Goal: Register for event/course

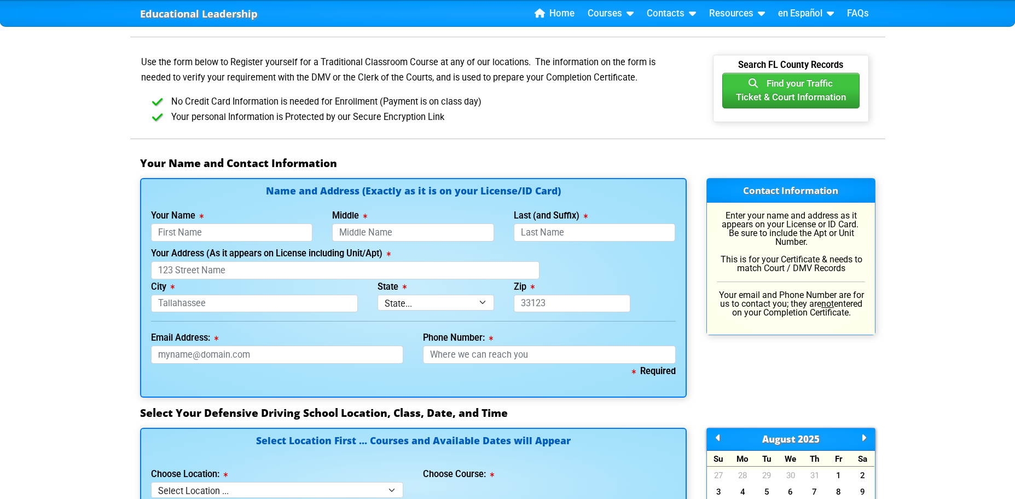
scroll to position [597, 0]
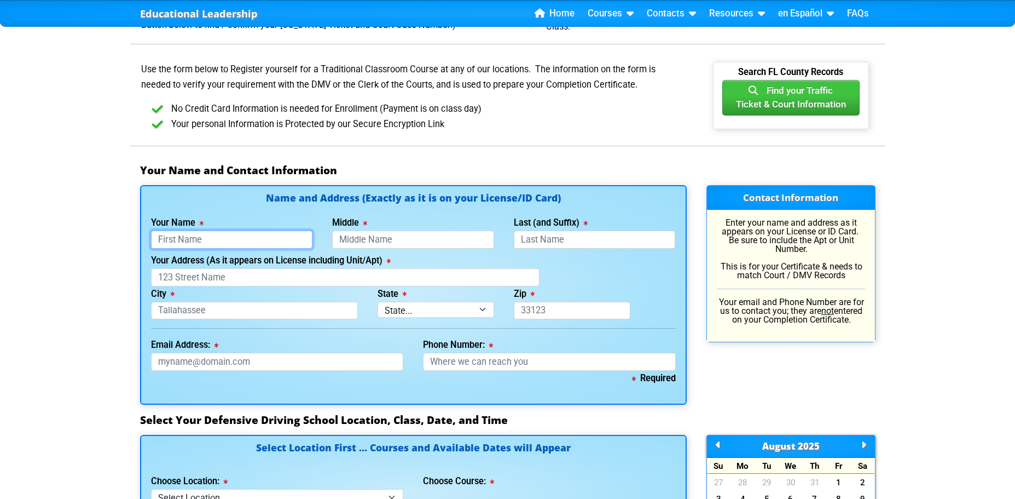
click at [271, 240] on input "Your Name" at bounding box center [232, 239] width 162 height 18
type input "Donna"
type input "Lytle"
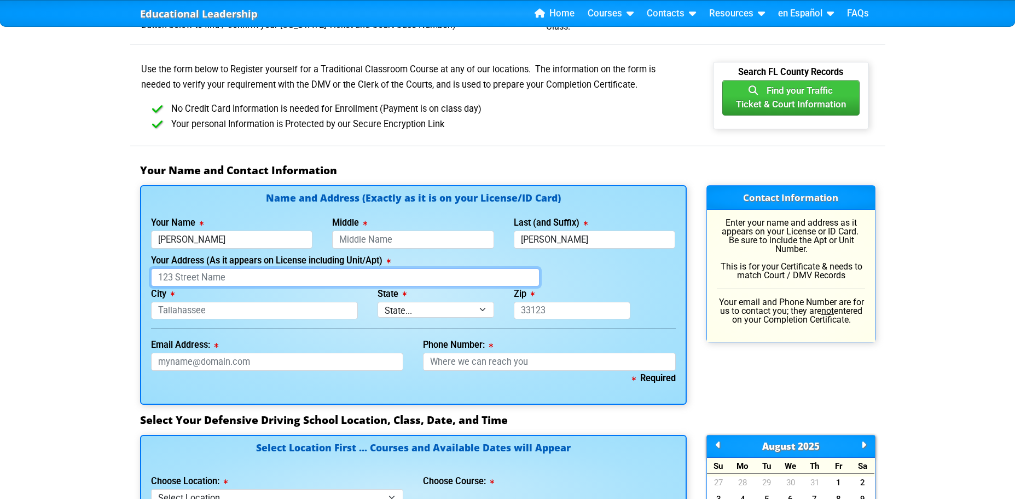
type input "10 N Keystone Dr"
type input "Clearwater"
select select "{"fullName":"Florida","abbreviation":"FL","uniqueId":"1d559909-6cf0-4a4d-848e-a…"
type input "33755"
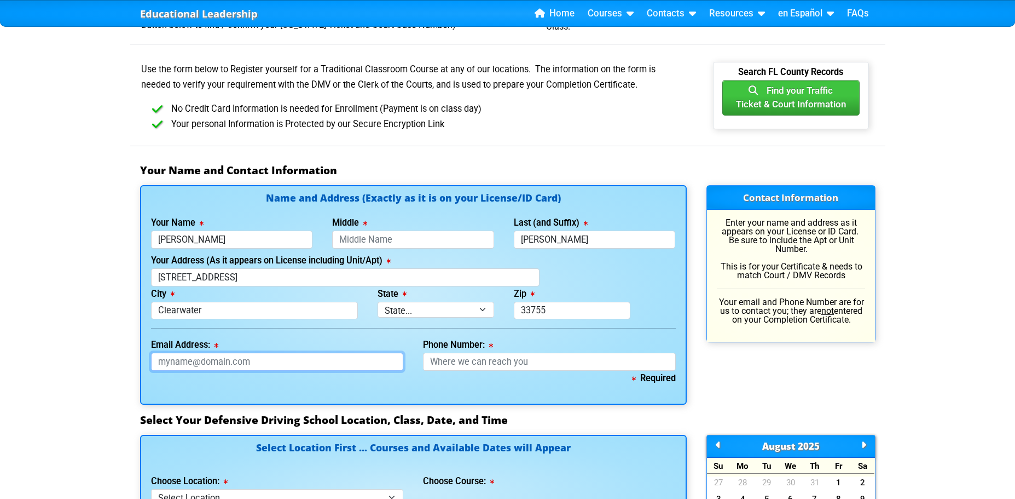
type input "donnallytle@gmail.com"
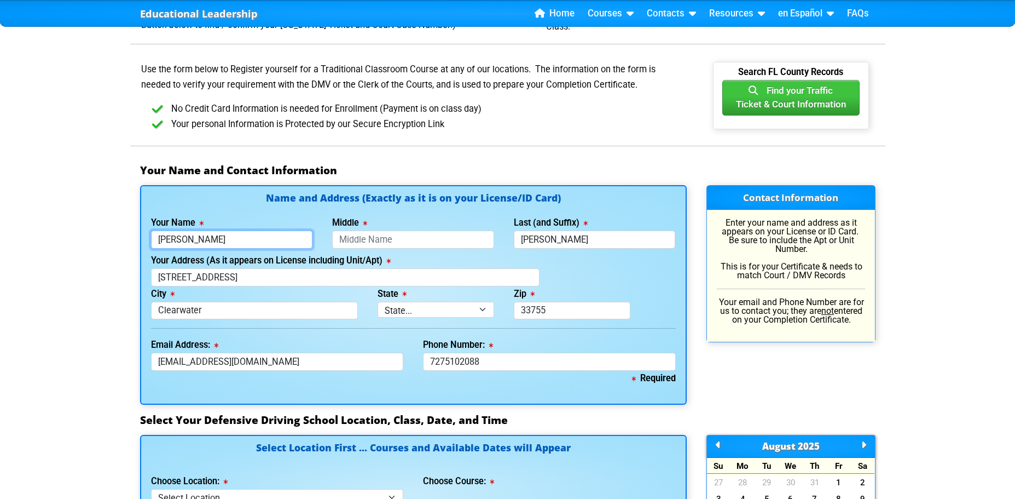
type input "727-510-2088"
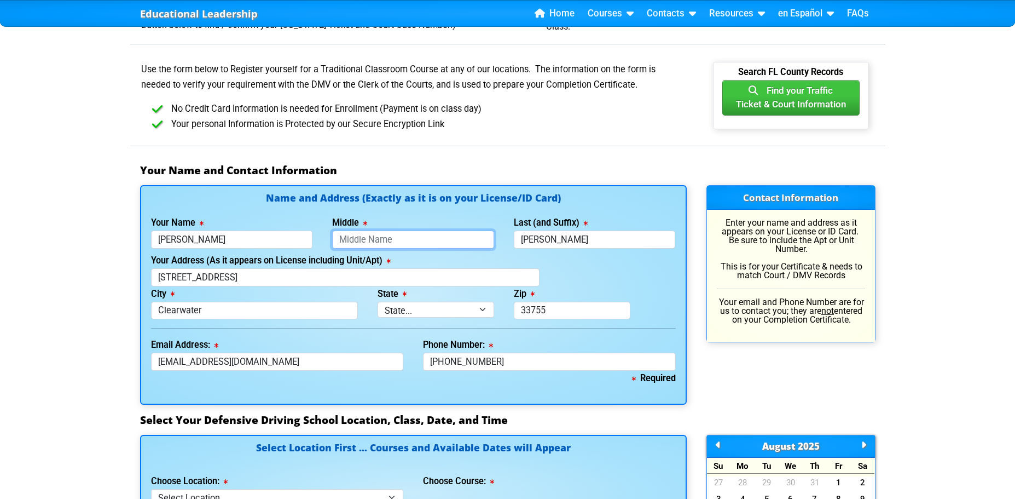
click at [398, 240] on input "Middle" at bounding box center [413, 239] width 162 height 18
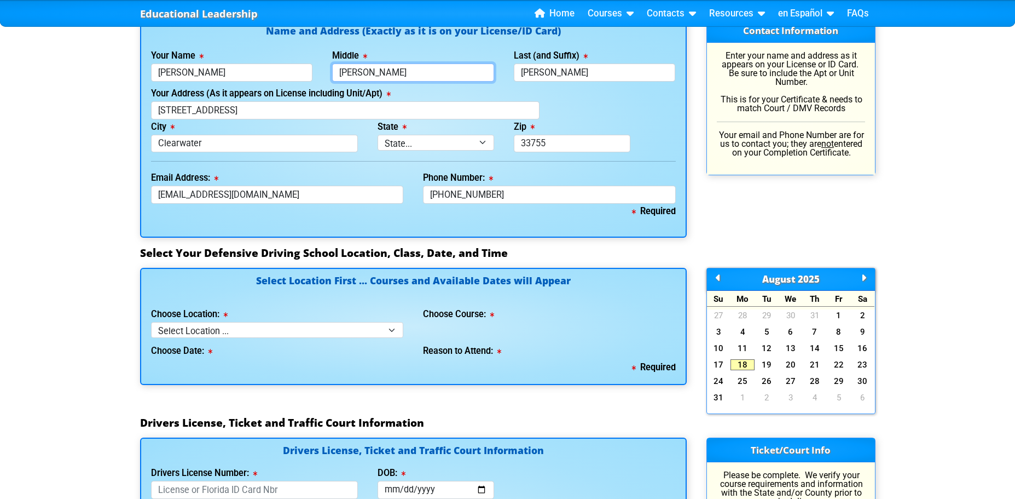
scroll to position [833, 0]
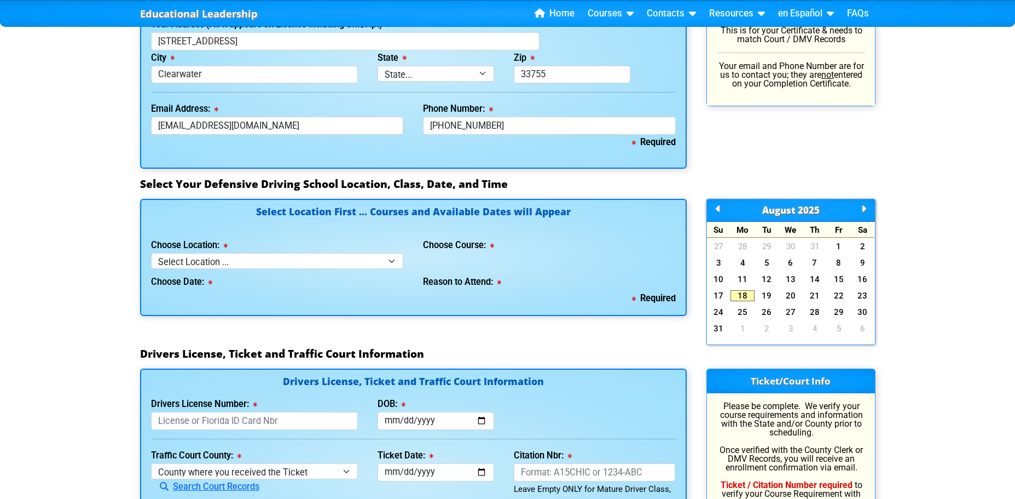
type input "Lynn"
click at [394, 260] on select "Select Location ... Tampa Orlando Kissimmee Tampa - en español Kissimmee - en e…" at bounding box center [277, 261] width 253 height 16
select select "2"
click at [151, 253] on select "Select Location ... Tampa Orlando Kissimmee Tampa - en español Kissimmee - en e…" at bounding box center [277, 261] width 253 height 16
click at [667, 259] on select "Select Course ... 4 Hour BDI Class (Basic Course & TCAC) 4 Hour Under 25 Class …" at bounding box center [549, 261] width 253 height 16
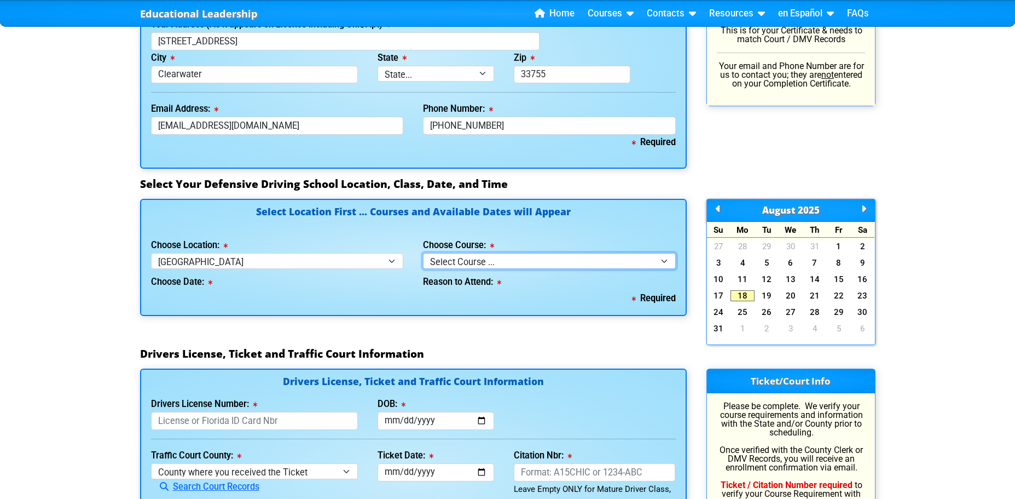
select select "1"
click at [423, 253] on select "Select Course ... 4 Hour BDI Class (Basic Course & TCAC) 4 Hour Under 25 Class …" at bounding box center [549, 261] width 253 height 16
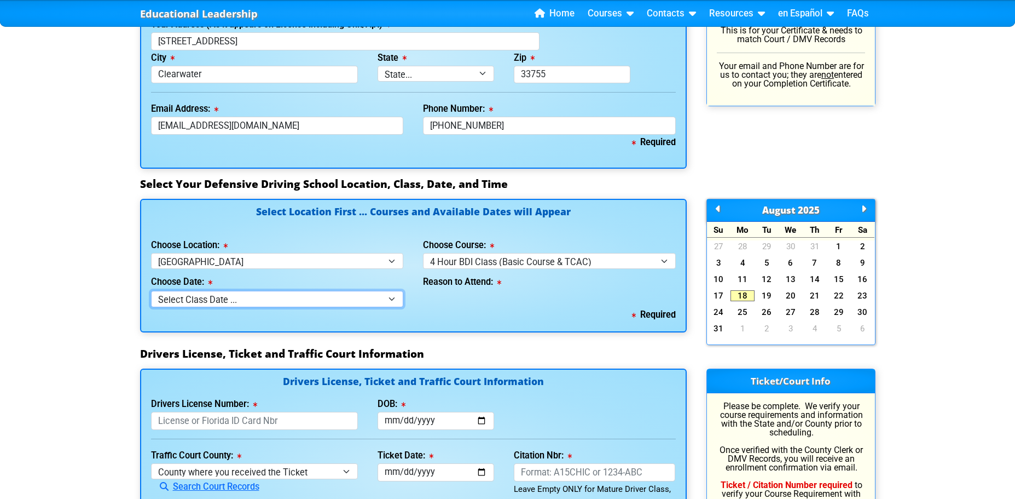
click at [386, 298] on select "Select Class Date ... Aug 20 -- (Wednesday from 10:00am-2:00pm) Aug 23 -- (Satu…" at bounding box center [277, 299] width 253 height 16
select select "08/30/2025, 4"
click at [151, 291] on select "Select Class Date ... Aug 20 -- (Wednesday from 10:00am-2:00pm) Aug 23 -- (Satu…" at bounding box center [277, 299] width 253 height 16
select select
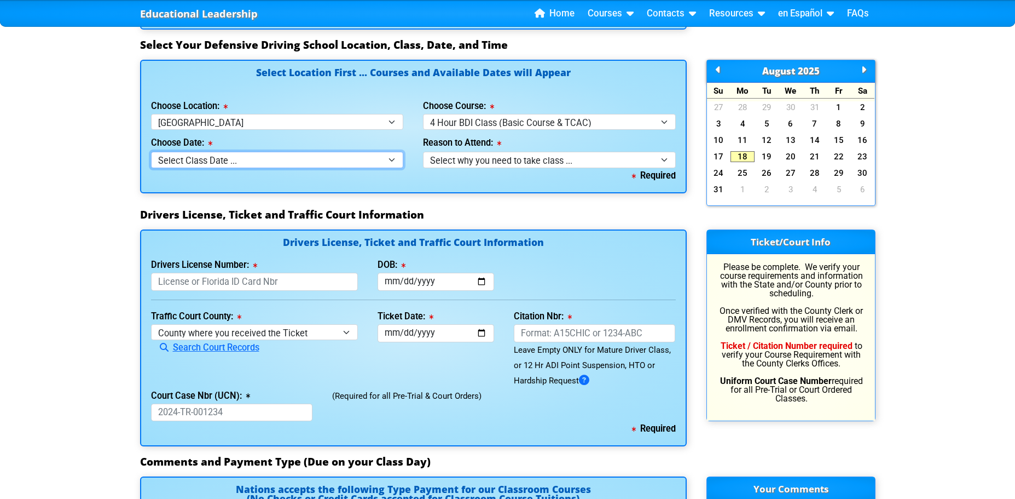
scroll to position [1148, 0]
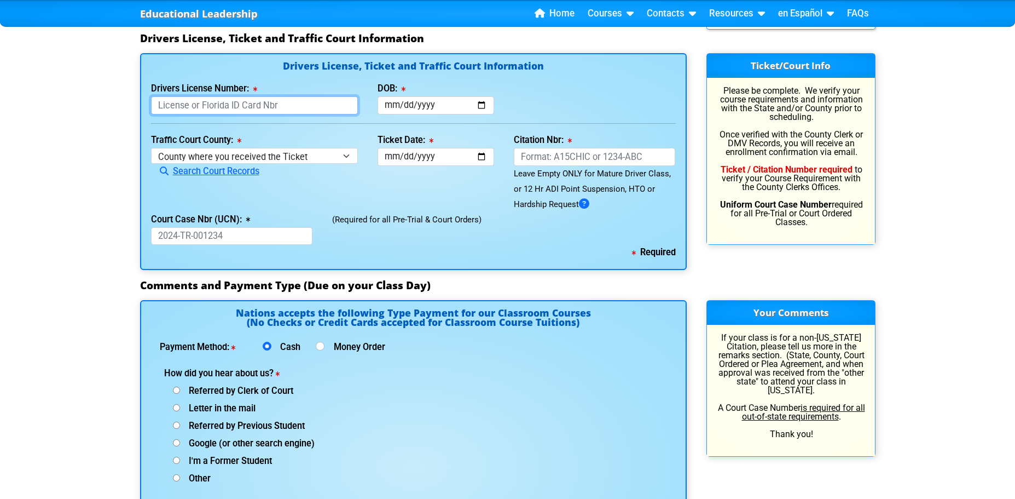
click at [276, 105] on input "Drivers License Number:" at bounding box center [254, 105] width 207 height 18
type input "L340172506910"
click at [475, 106] on input "DOB:" at bounding box center [436, 105] width 117 height 18
type input "1950-05-31"
click at [338, 155] on select "County where you received the Ticket Out of State Out of State - Georgia Out of…" at bounding box center [254, 156] width 207 height 16
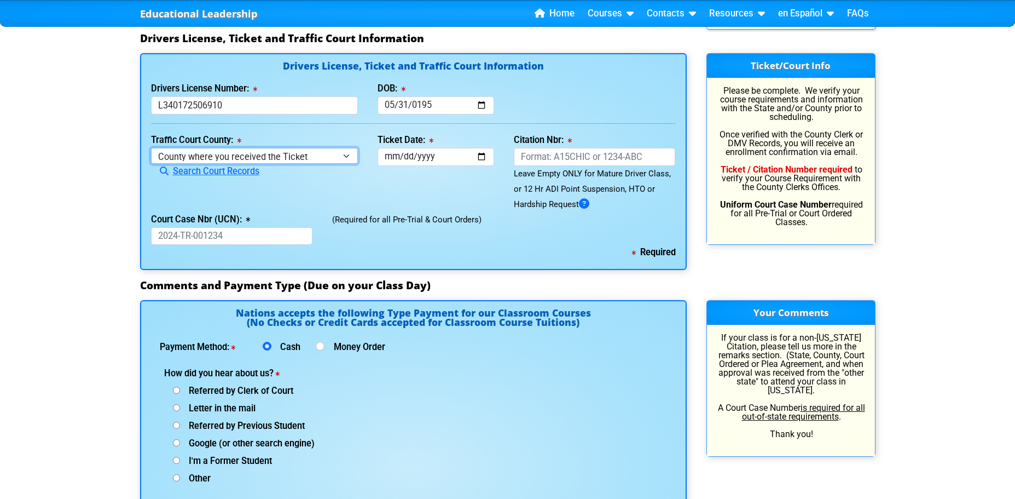
select select "{"countyName":"Pinellas","state":"FL","uniqueId":"7c9cc234-d9fd-4e38-bf16-c40ed…"
click at [151, 148] on select "County where you received the Ticket Out of State Out of State - Georgia Out of…" at bounding box center [254, 156] width 207 height 16
click at [480, 160] on input "Ticket Date:" at bounding box center [436, 157] width 117 height 18
type input "2025-08-03"
click at [568, 153] on input "Citation Nbr:" at bounding box center [595, 157] width 162 height 18
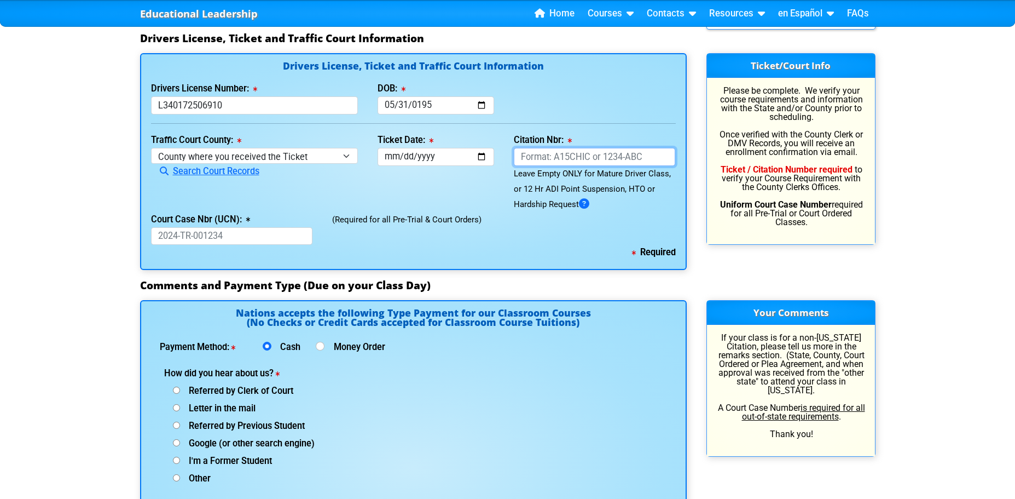
type input "ALJVB3E"
click at [233, 242] on input "Court Case Nbr (UCN):" at bounding box center [232, 236] width 162 height 18
click at [179, 394] on input "I'm a Former Student" at bounding box center [176, 389] width 7 height 7
radio input "true"
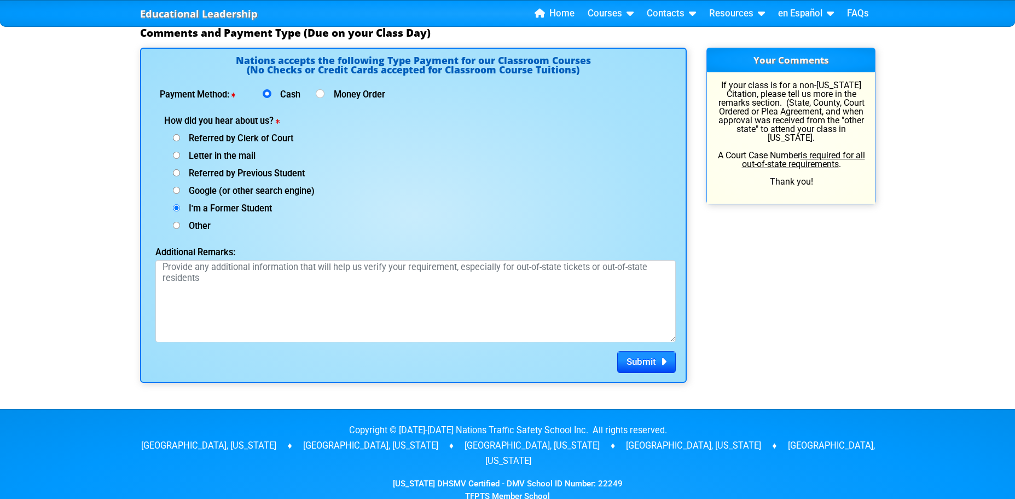
scroll to position [1526, 0]
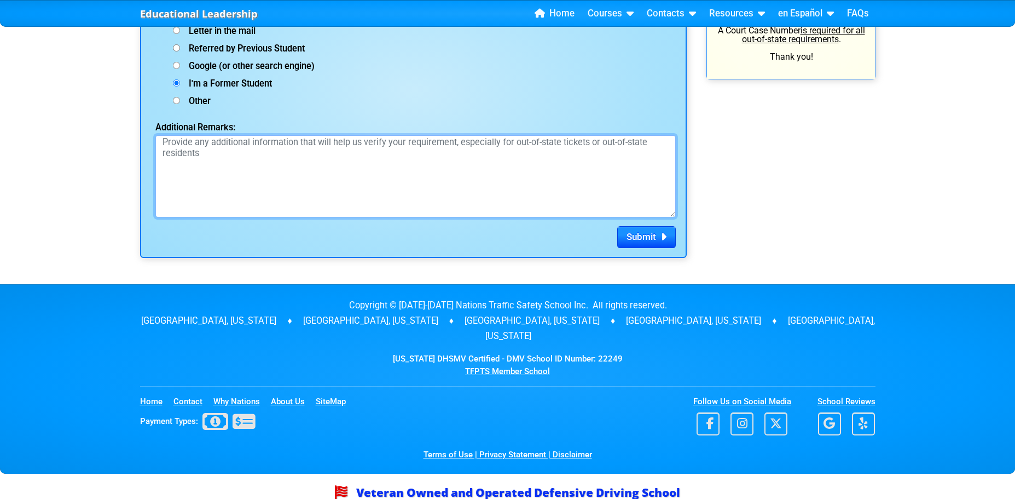
click at [334, 171] on textarea "Additional Remarks:" at bounding box center [415, 176] width 521 height 82
click at [357, 143] on textarea "I signed up for this Sat but and reapplying and sugning up for the 30th of Aug" at bounding box center [415, 176] width 521 height 82
click at [490, 142] on textarea "I signed up for this Sat but and reapplying and signing up for the 30th of Aug" at bounding box center [415, 176] width 521 height 82
click at [605, 139] on textarea "I signed up for this Sat but and reapplying and signing up for the 30th of Aug …" at bounding box center [415, 176] width 521 height 82
click at [256, 157] on textarea "I signed up for this Sat but and reapplying and signing up for the 30th of Aug …" at bounding box center [415, 176] width 521 height 82
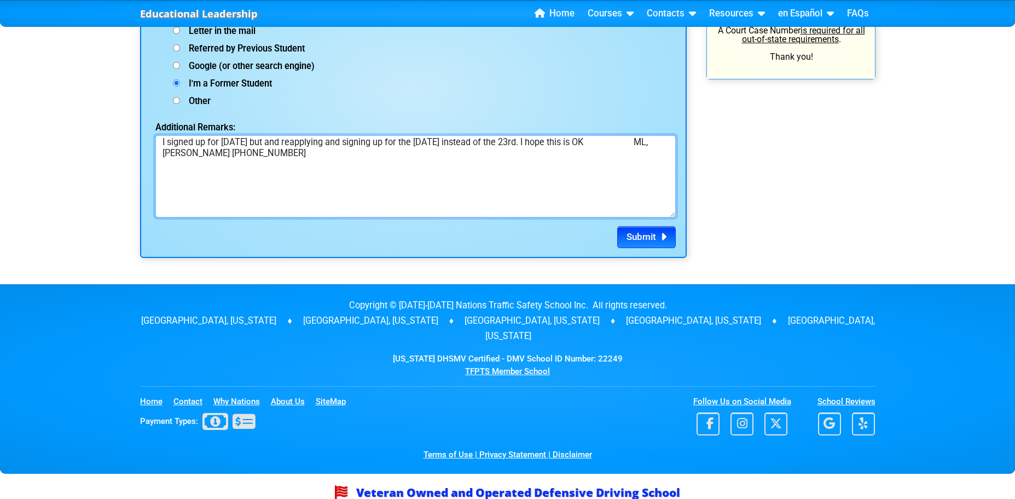
type textarea "I signed up for this Sat but and reapplying and signing up for the 30th of Aug …"
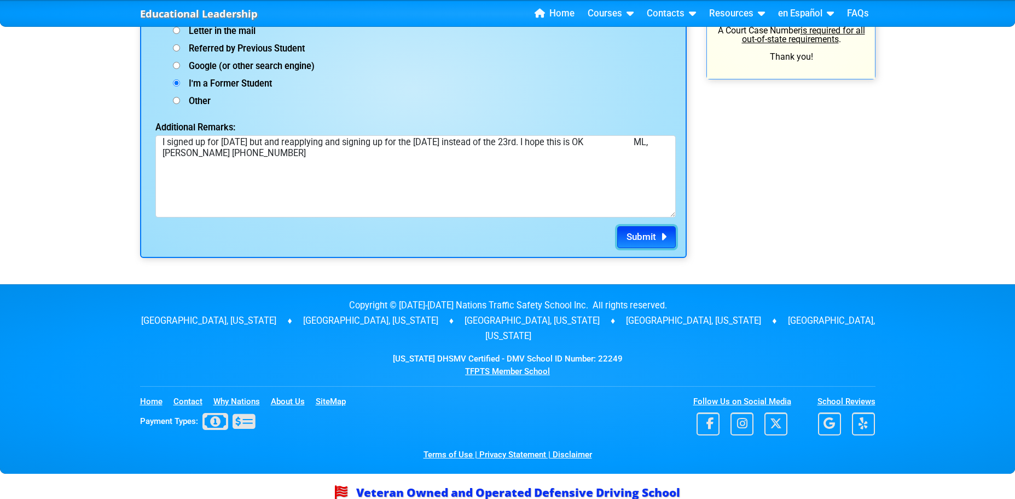
click at [642, 235] on span "Submit" at bounding box center [642, 236] width 30 height 11
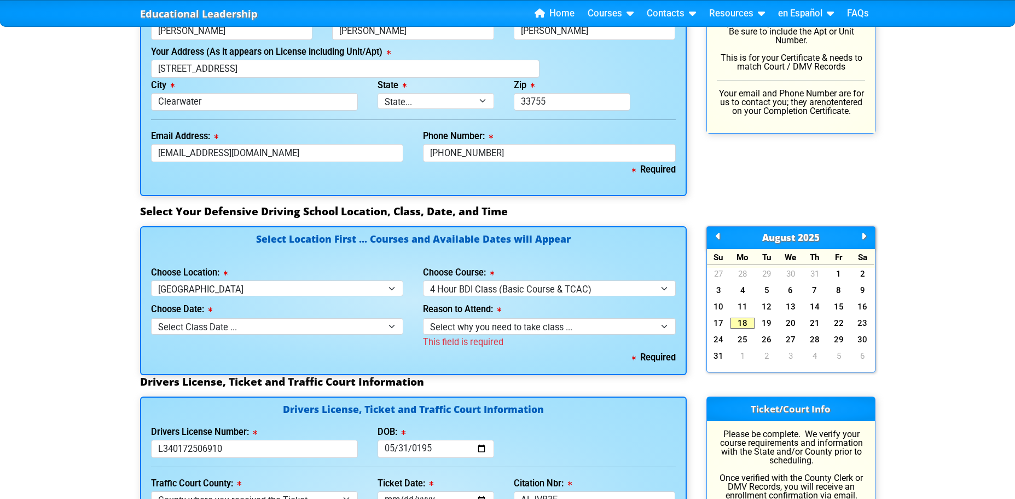
scroll to position [838, 0]
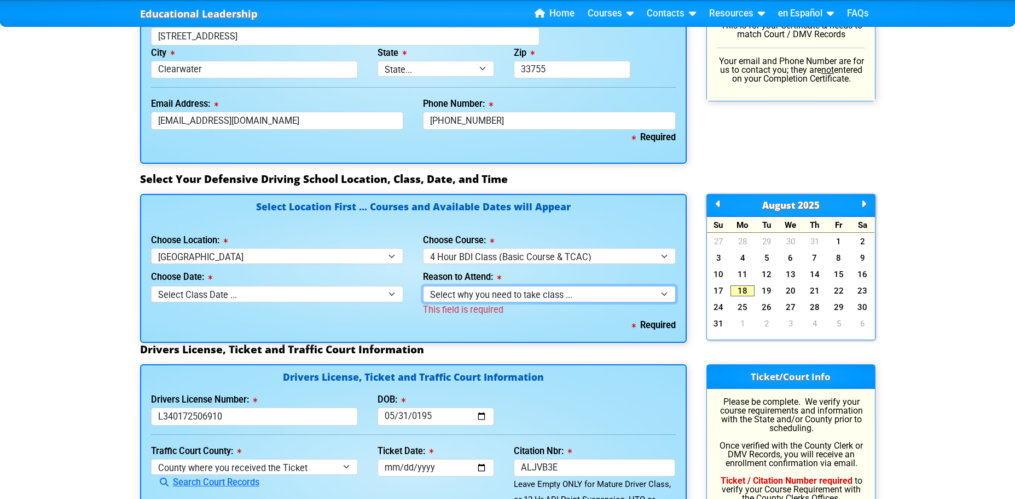
click at [661, 295] on select "Select why you need to take class ... Election for Traffic Ticket (No Points) C…" at bounding box center [549, 294] width 253 height 16
select select "BDI - Election for Traffic Ticket"
click at [423, 286] on select "Select why you need to take class ... Election for Traffic Ticket (No Points) C…" at bounding box center [549, 294] width 253 height 16
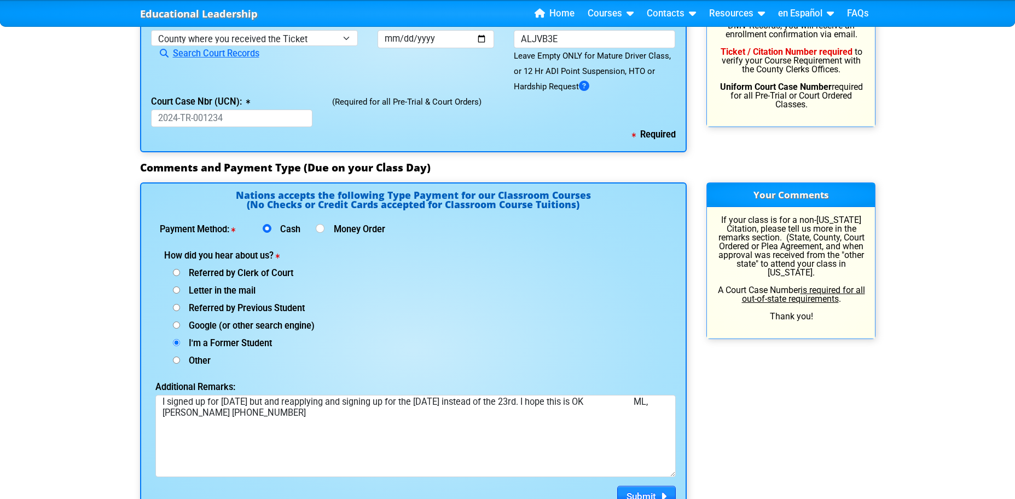
scroll to position [1333, 0]
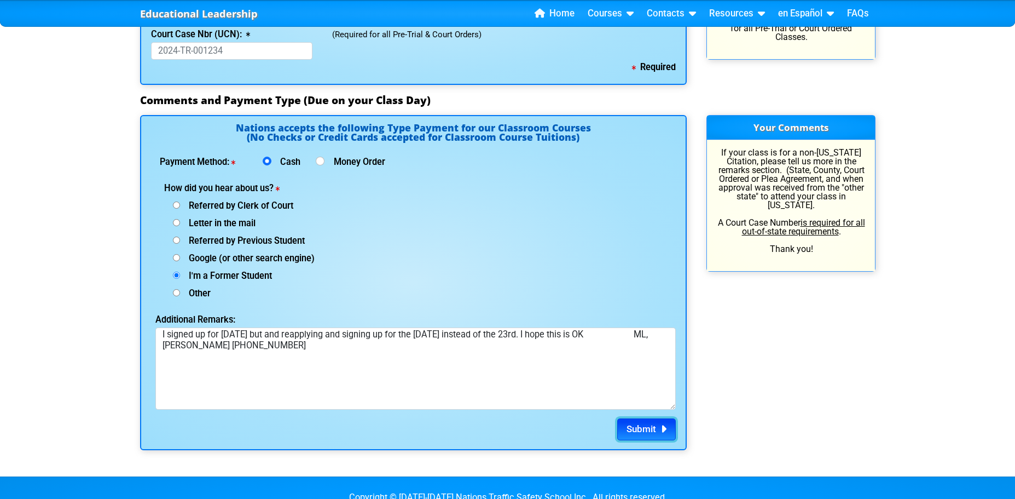
click at [649, 432] on span "Submit" at bounding box center [642, 428] width 30 height 11
